Goal: Complete application form

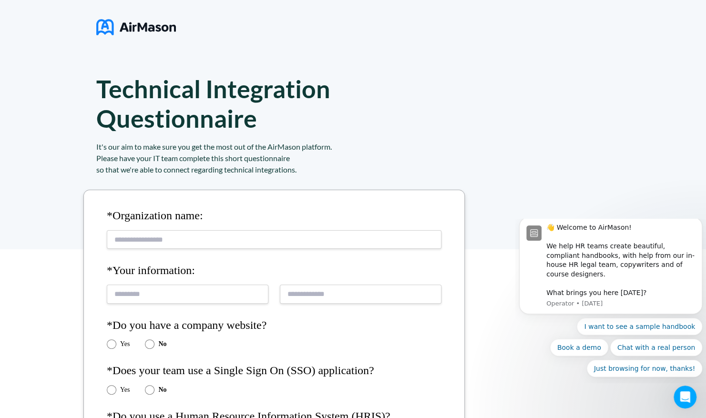
click at [695, 98] on div "Technical Integration Questionnaire It's our aim to make sure you get the most …" at bounding box center [353, 124] width 706 height 249
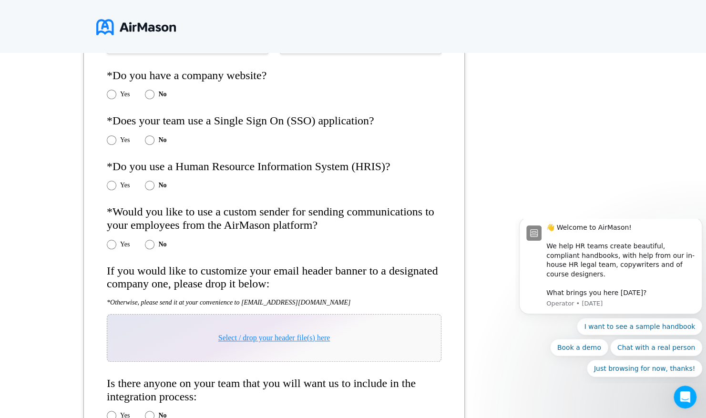
scroll to position [251, 0]
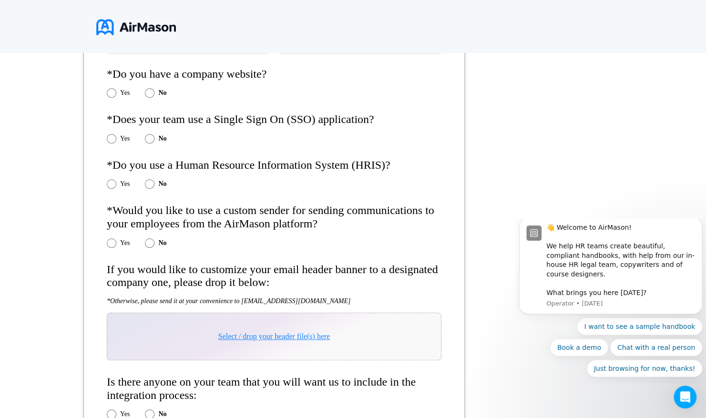
click at [441, 243] on div "Yes No" at bounding box center [274, 243] width 335 height 10
click at [514, 118] on div "*Organization name: *Your information: *Do you have a company website? Yes No *…" at bounding box center [353, 278] width 706 height 560
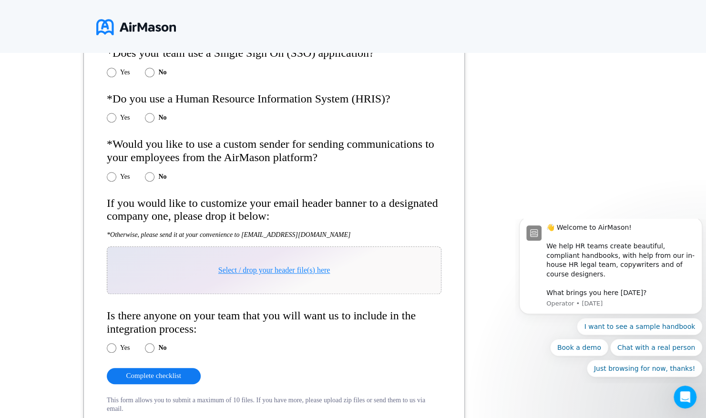
scroll to position [318, 0]
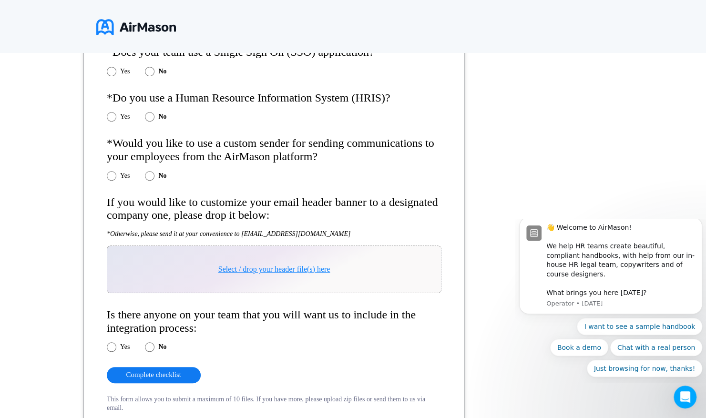
drag, startPoint x: 331, startPoint y: 238, endPoint x: 212, endPoint y: 234, distance: 119.3
click at [212, 234] on form "*Organization name: *Your information: *Do you have a company website? Yes No *…" at bounding box center [273, 151] width 381 height 560
drag, startPoint x: 212, startPoint y: 234, endPoint x: 340, endPoint y: 197, distance: 133.4
click at [340, 197] on h4 "If you would like to customize your email header banner to a designated company…" at bounding box center [274, 209] width 335 height 26
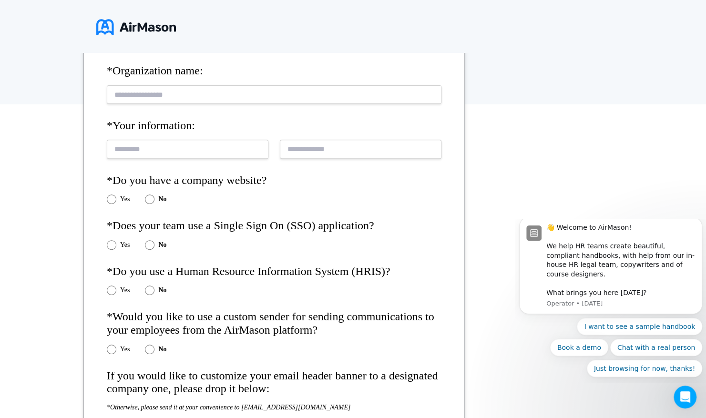
scroll to position [0, 0]
